Goal: Task Accomplishment & Management: Complete application form

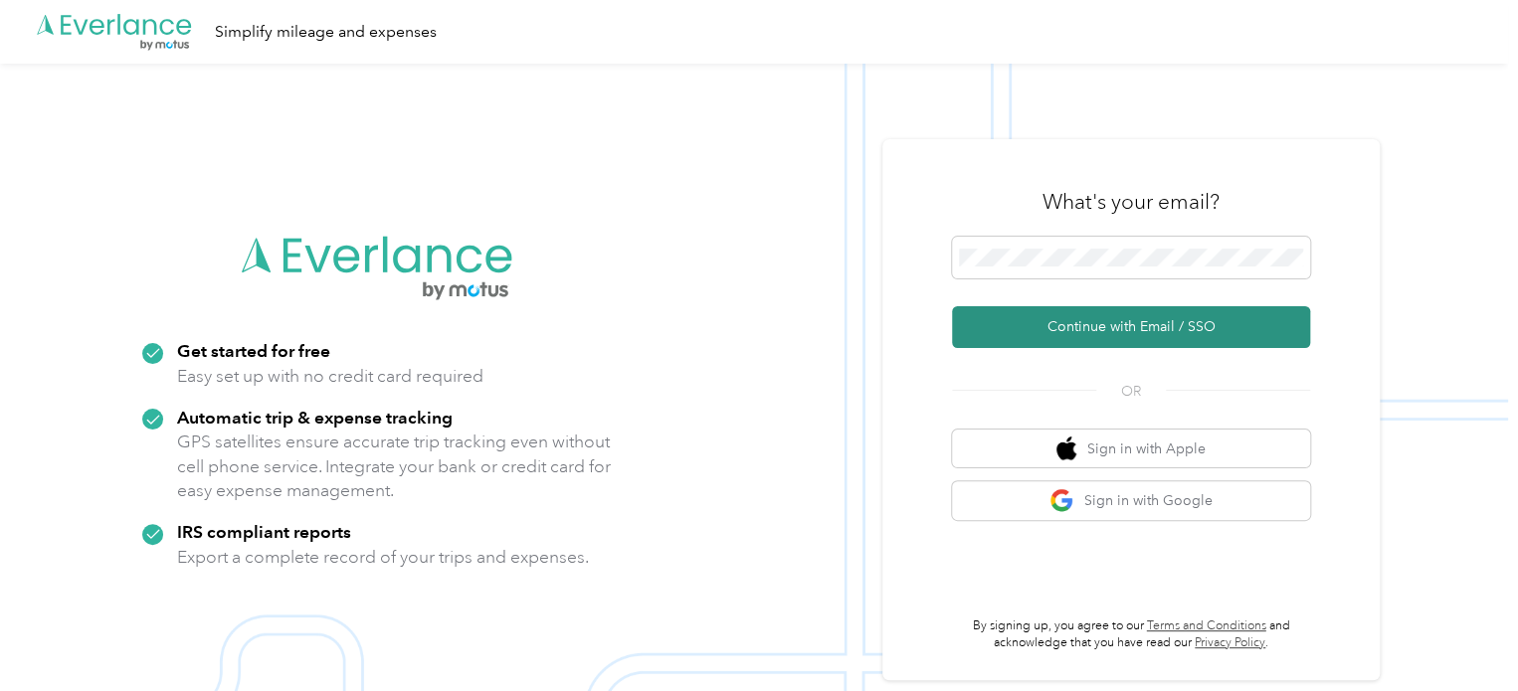
click at [1134, 318] on button "Continue with Email / SSO" at bounding box center [1131, 327] width 358 height 42
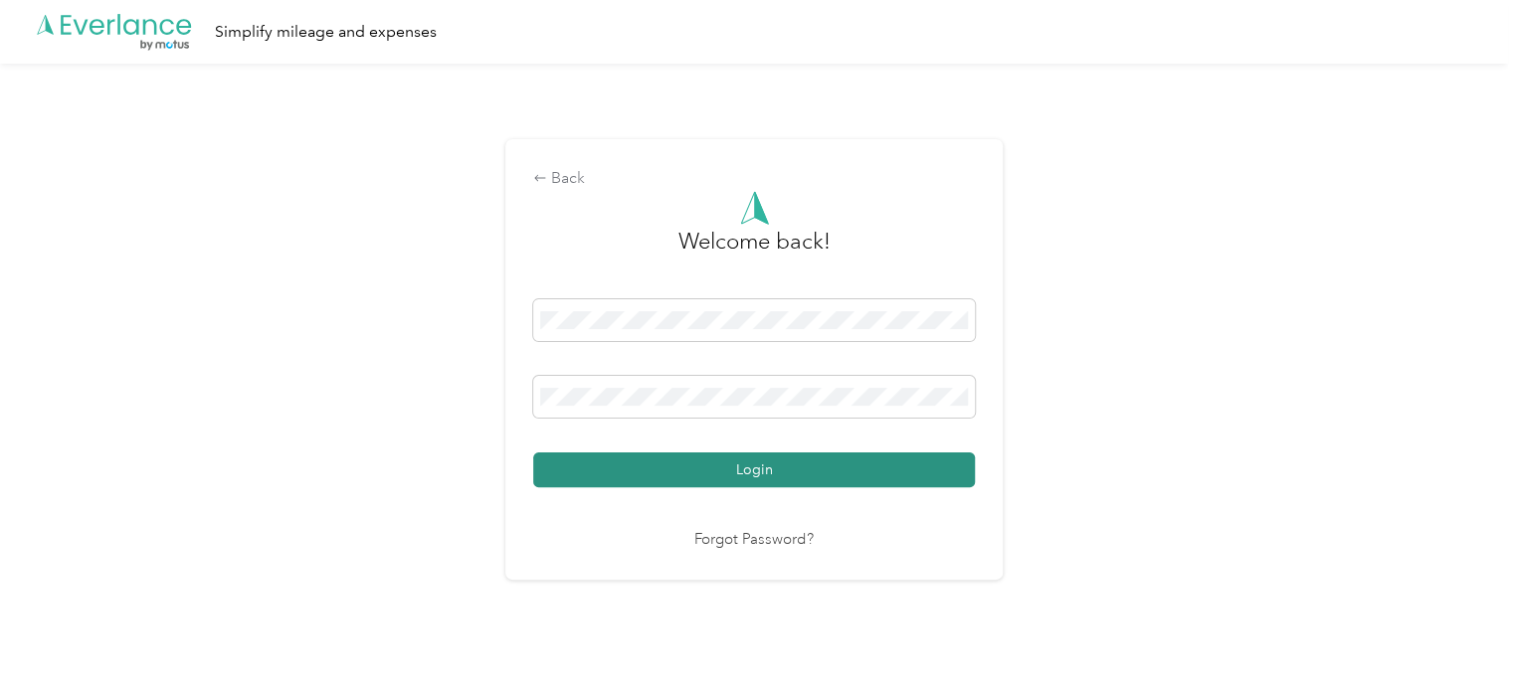
click at [760, 469] on button "Login" at bounding box center [754, 470] width 442 height 35
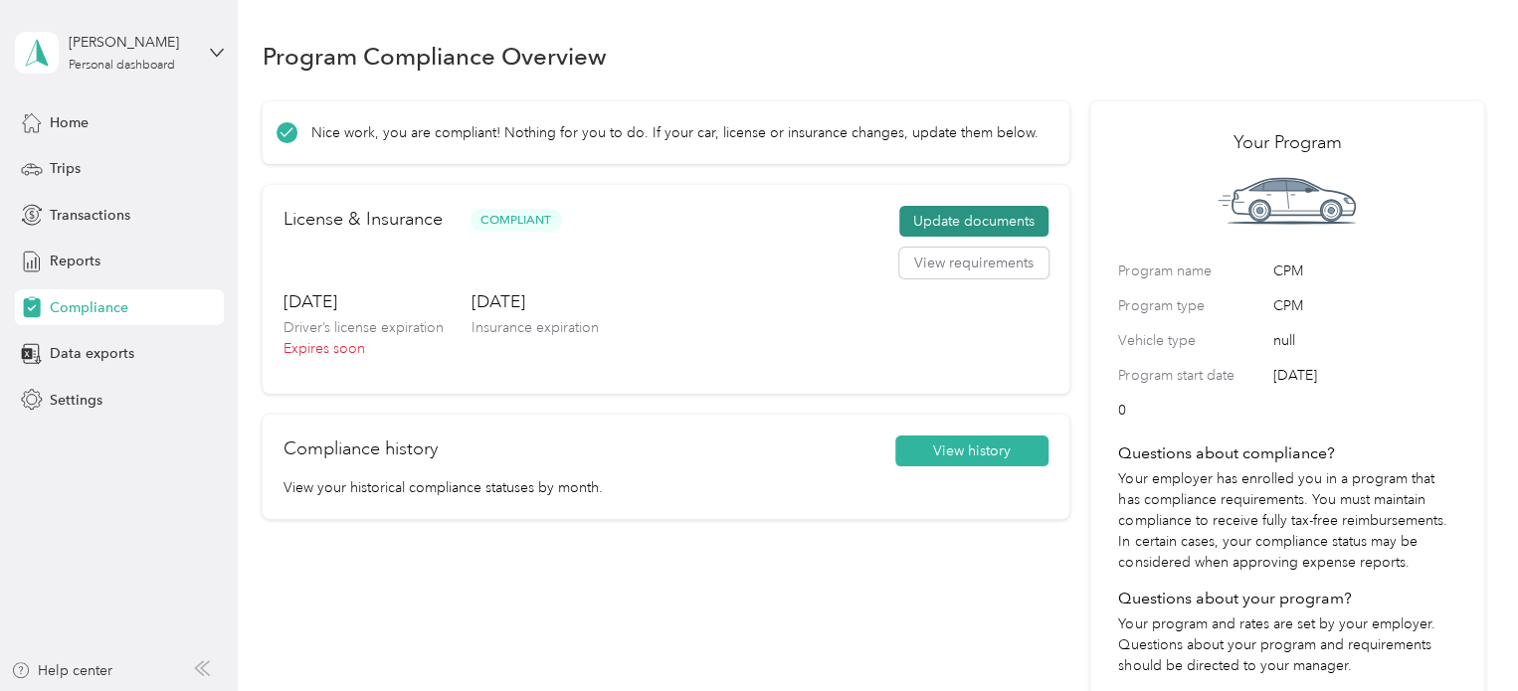
click at [977, 222] on button "Update documents" at bounding box center [973, 222] width 149 height 32
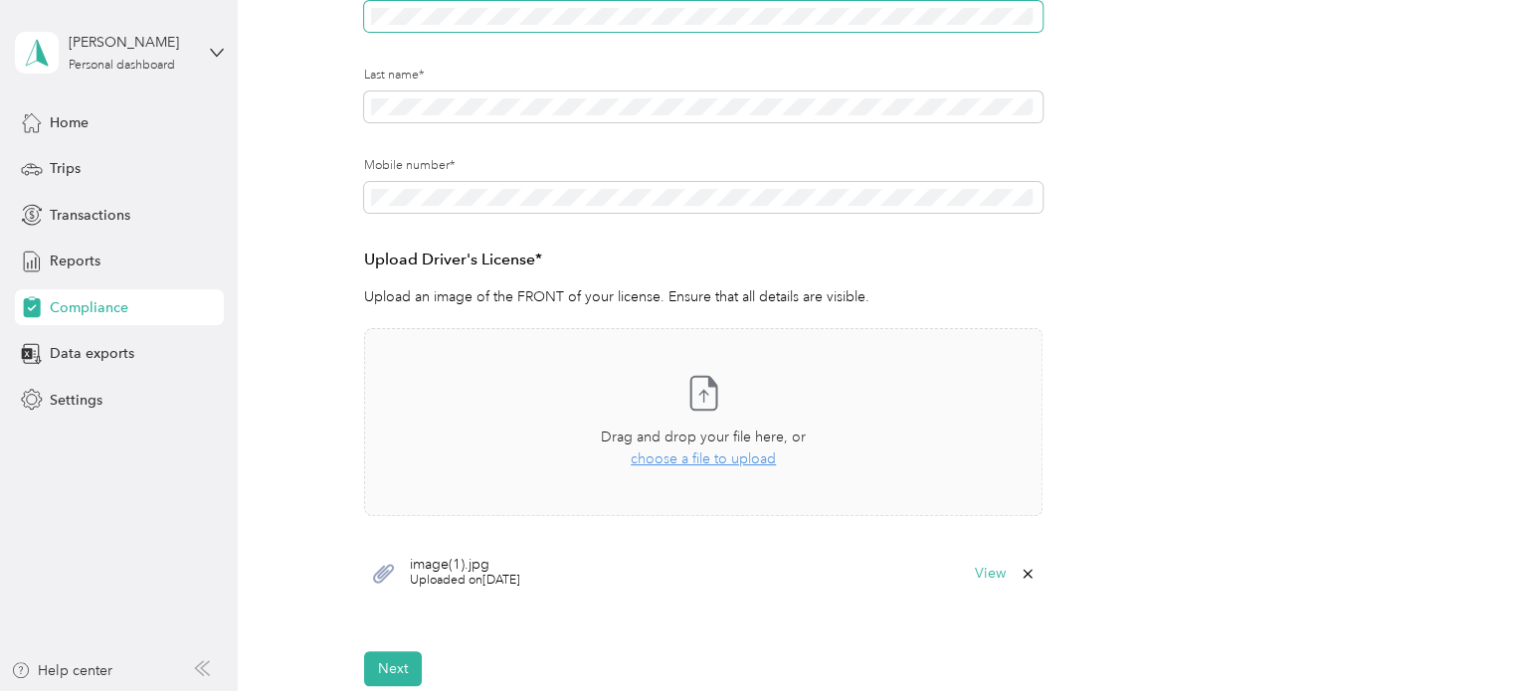
scroll to position [398, 0]
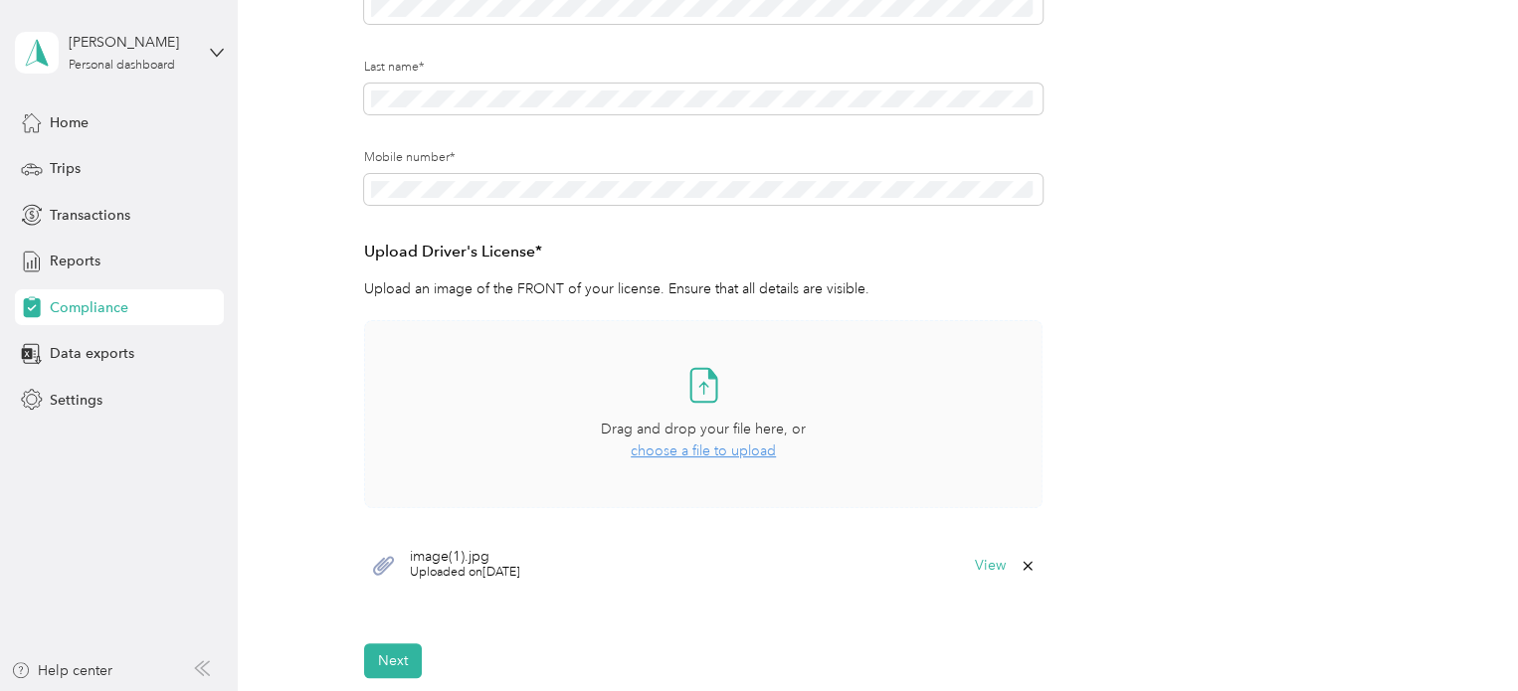
click at [716, 452] on span "choose a file to upload" at bounding box center [703, 451] width 145 height 17
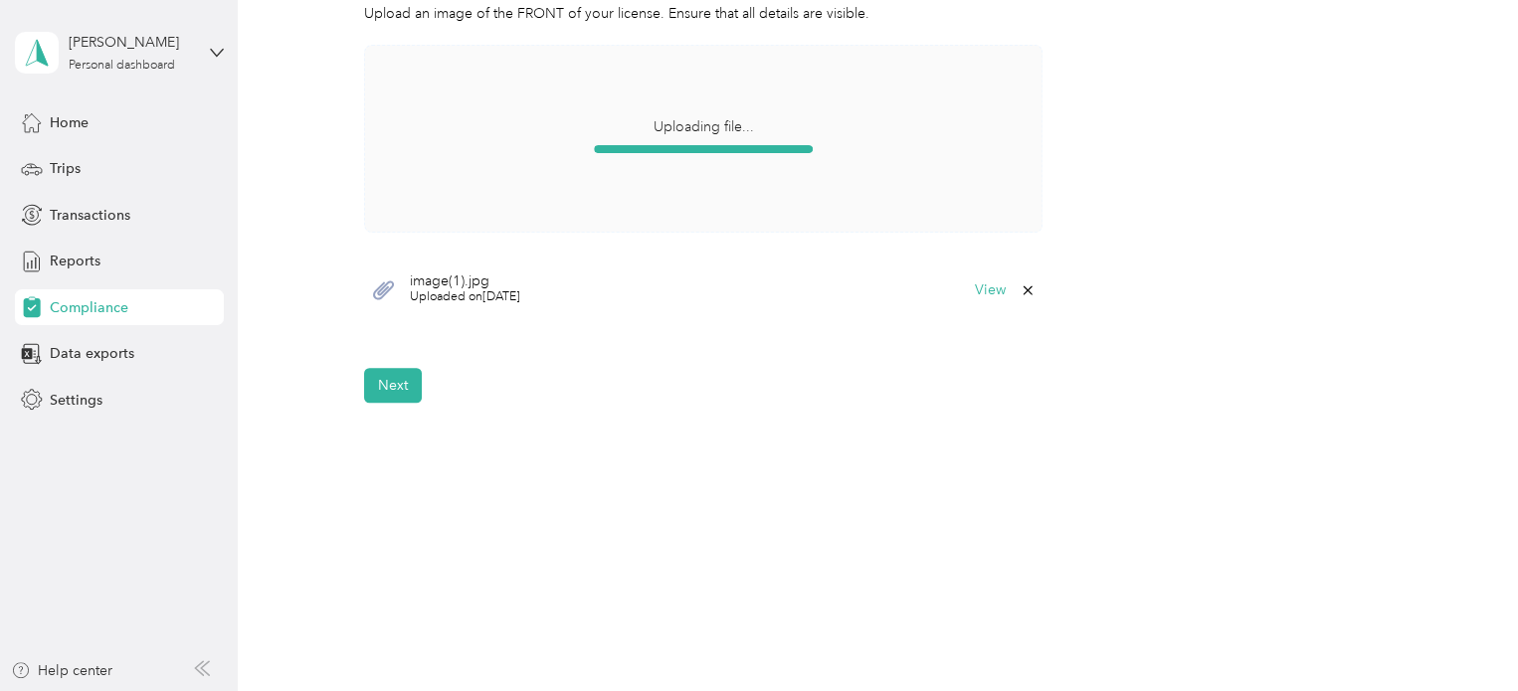
scroll to position [474, 0]
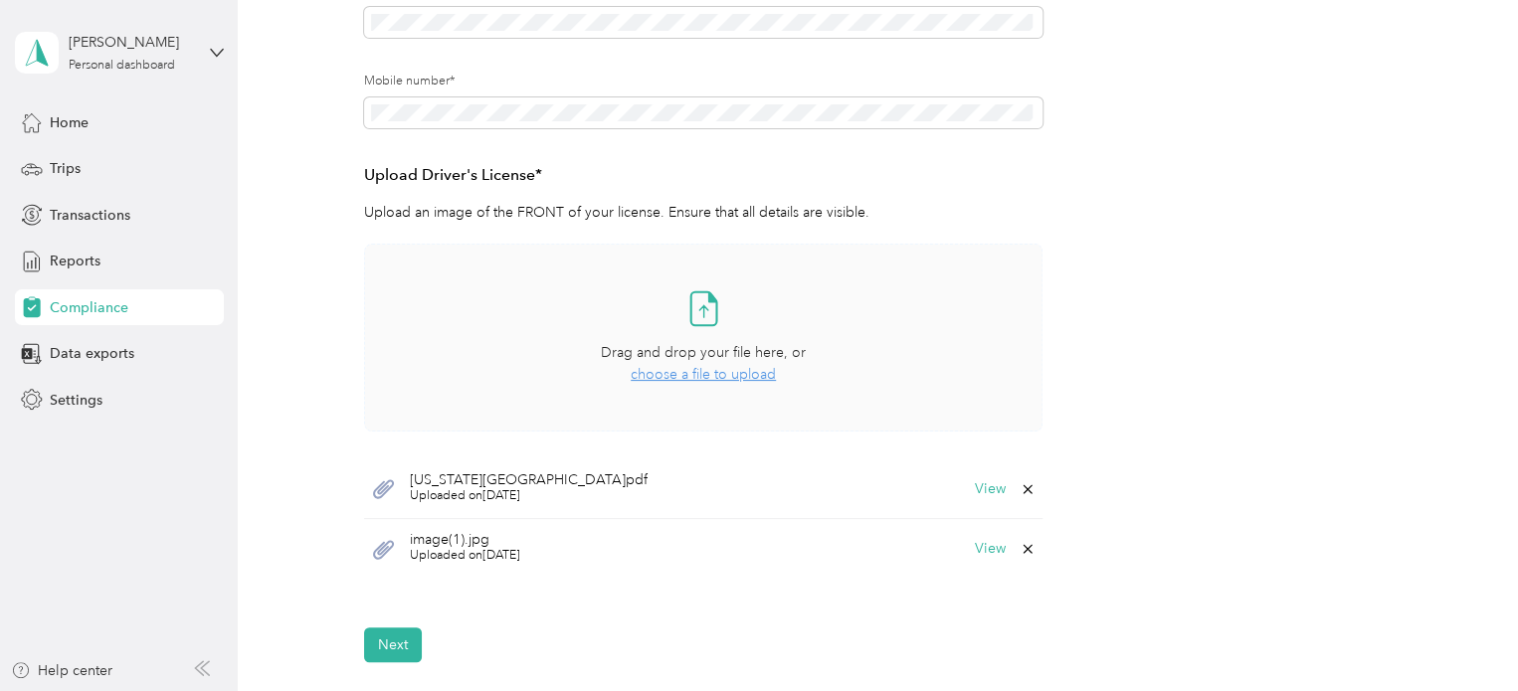
click at [1024, 487] on icon at bounding box center [1026, 488] width 9 height 9
click at [967, 497] on button "Yes" at bounding box center [974, 502] width 39 height 32
click at [711, 374] on span "choose a file to upload" at bounding box center [703, 374] width 145 height 17
click at [397, 636] on button "Next" at bounding box center [393, 645] width 58 height 35
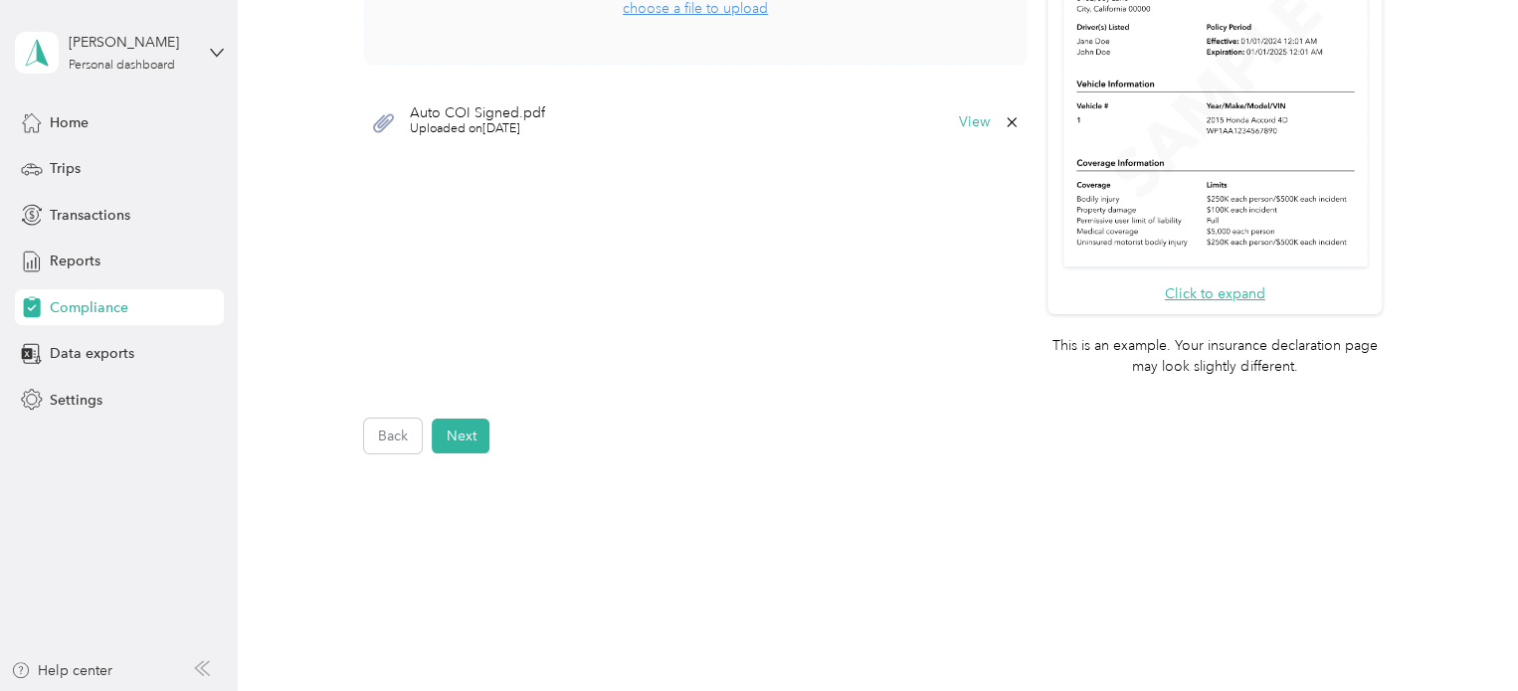
scroll to position [719, 0]
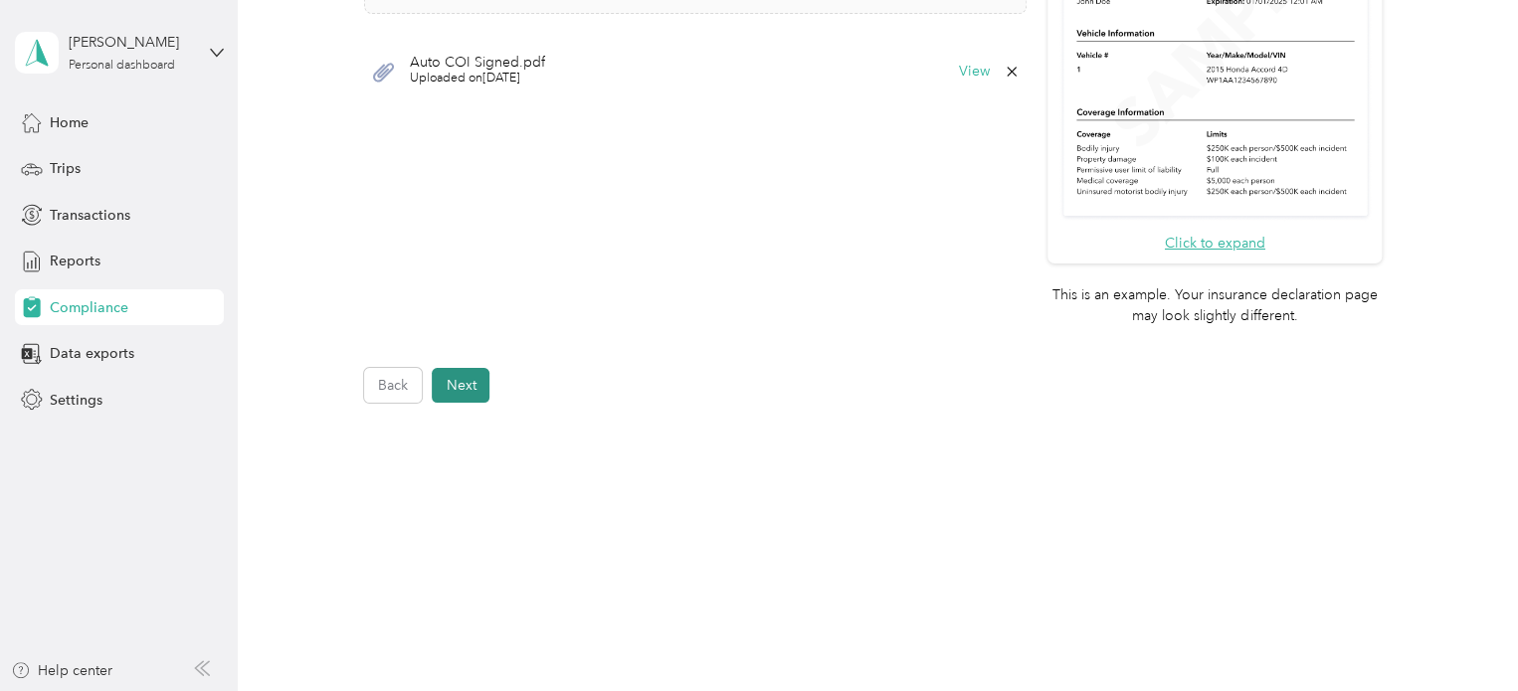
click at [470, 380] on button "Next" at bounding box center [461, 385] width 58 height 35
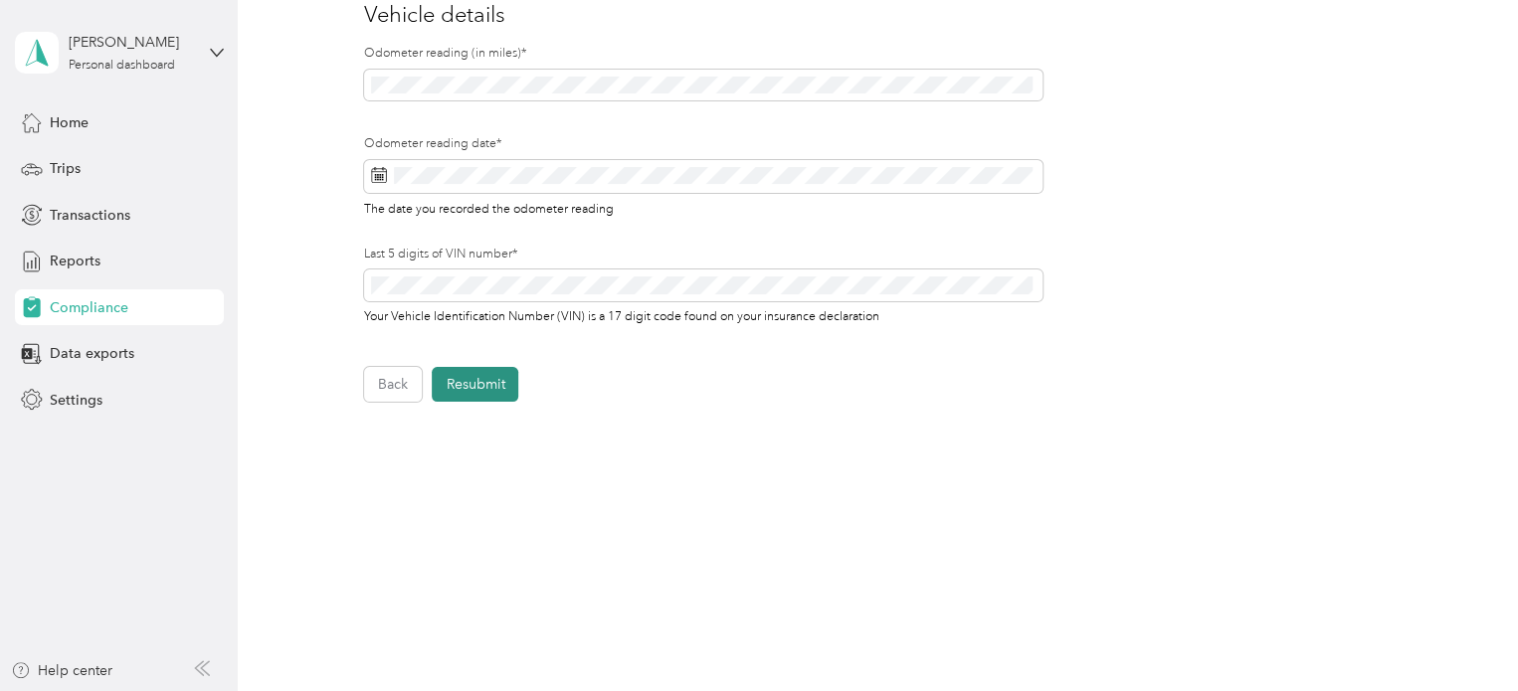
click at [481, 382] on button "Resubmit" at bounding box center [475, 384] width 87 height 35
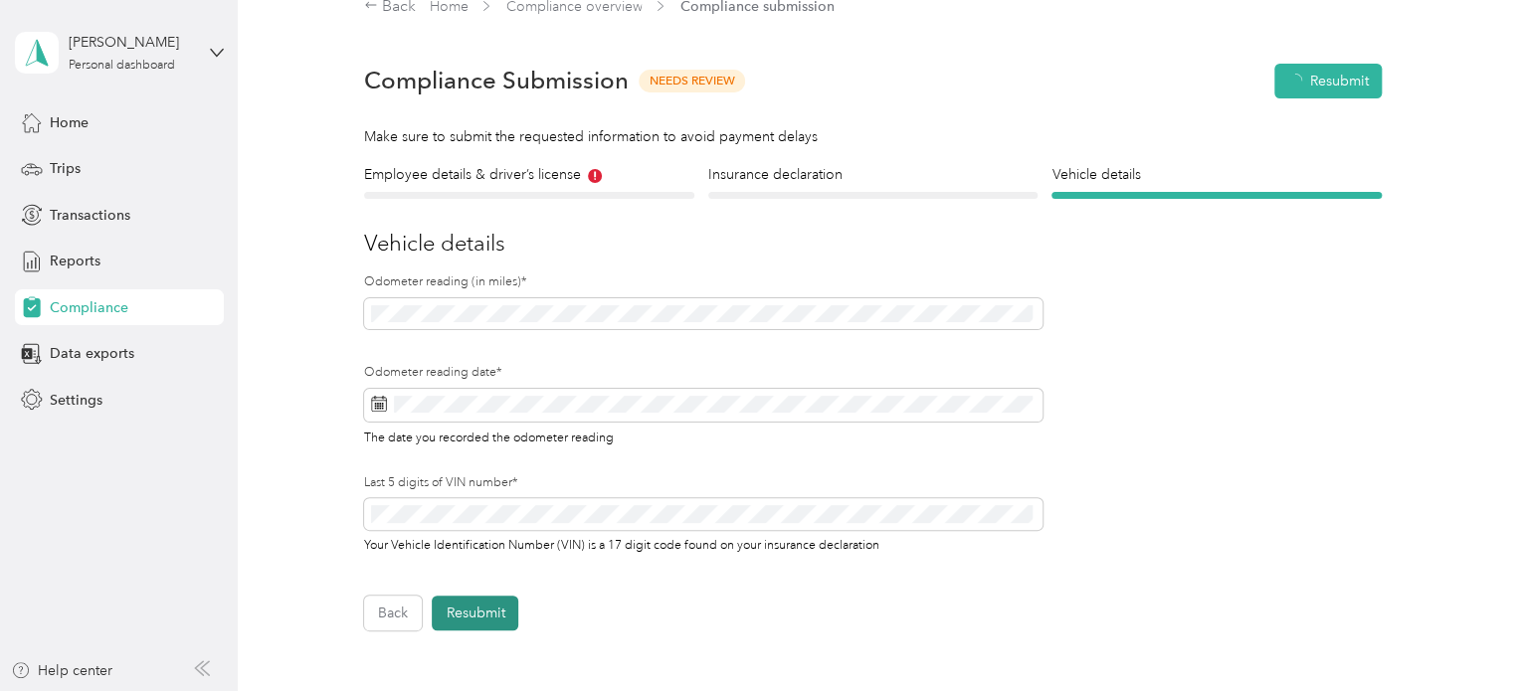
scroll to position [24, 0]
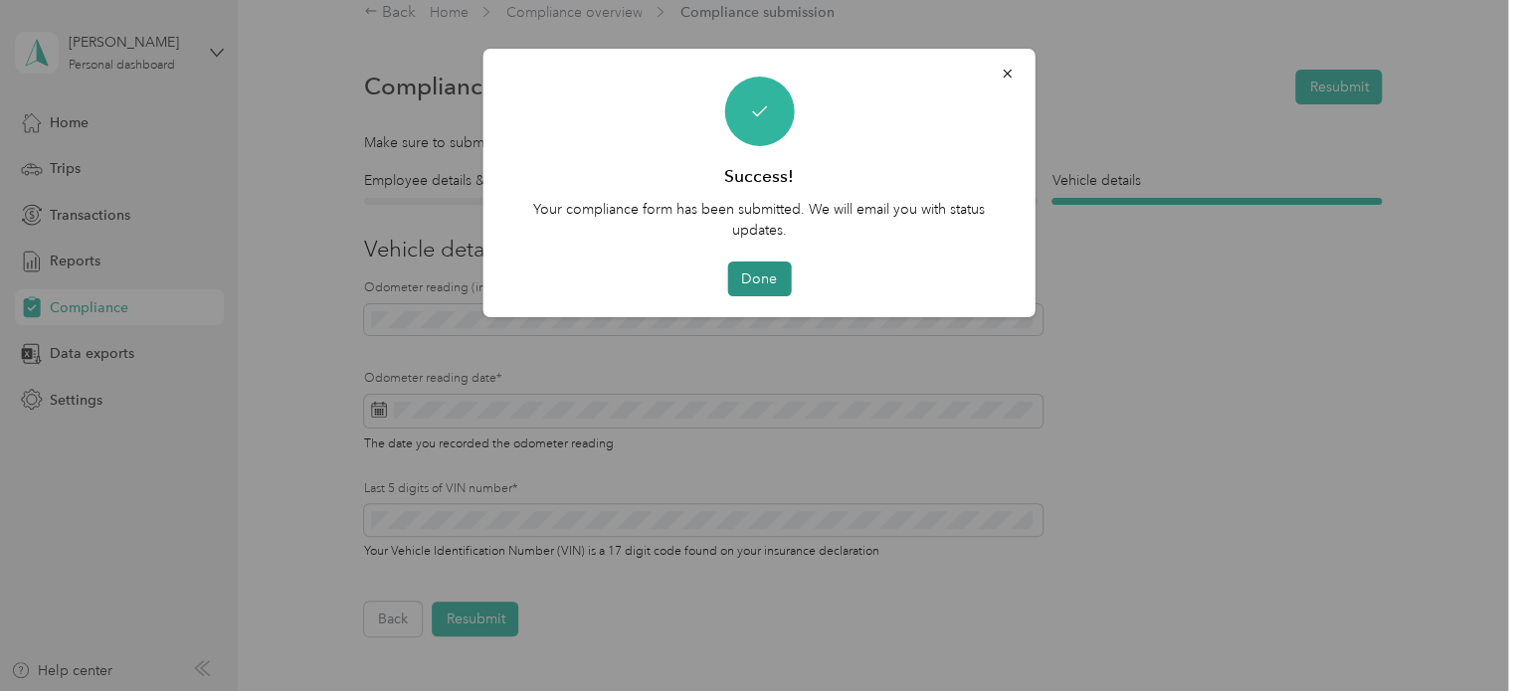
click at [758, 289] on button "Done" at bounding box center [759, 279] width 64 height 35
